Goal: Find specific page/section: Find specific page/section

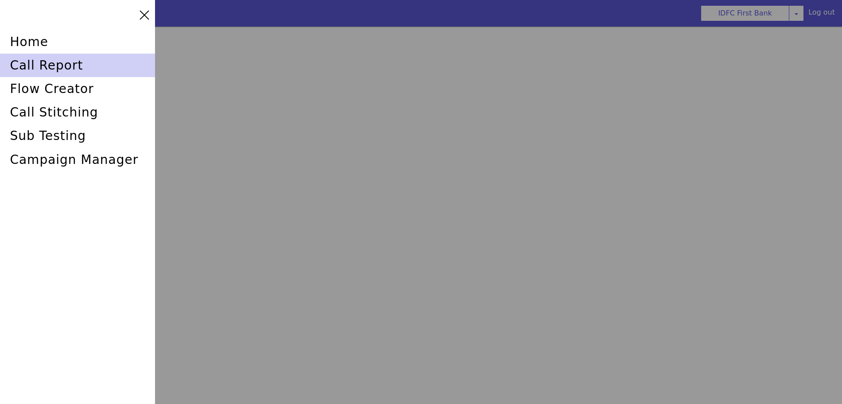
click at [30, 69] on div "call report" at bounding box center [82, 56] width 156 height 28
click at [33, 61] on div "call report" at bounding box center [86, 44] width 156 height 33
click at [17, 64] on div "call report" at bounding box center [77, 65] width 155 height 23
